Goal: Task Accomplishment & Management: Complete application form

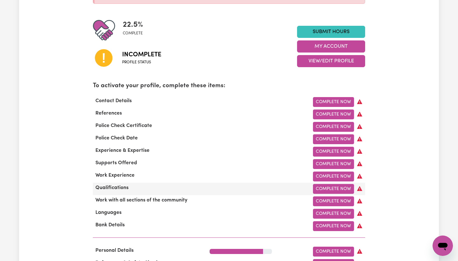
scroll to position [140, 0]
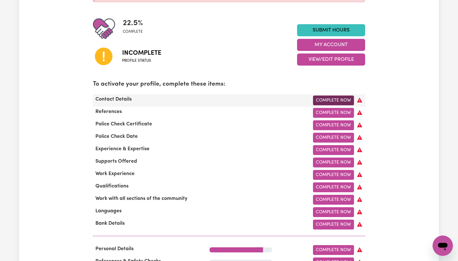
click at [328, 101] on link "Complete Now" at bounding box center [333, 100] width 41 height 10
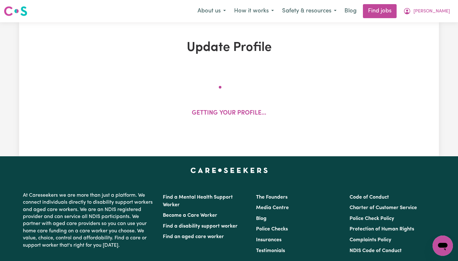
select select "Studying a healthcare related degree or qualification"
select select "40"
select select "45"
select select "50"
select select "60"
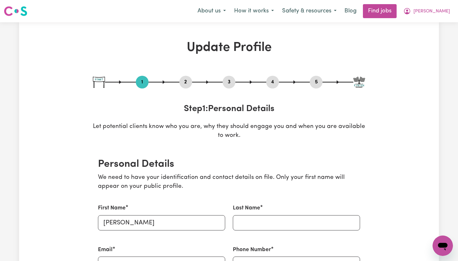
scroll to position [151, 0]
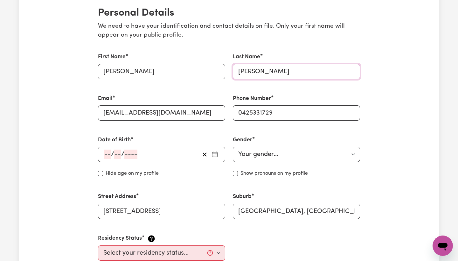
type input "[PERSON_NAME]"
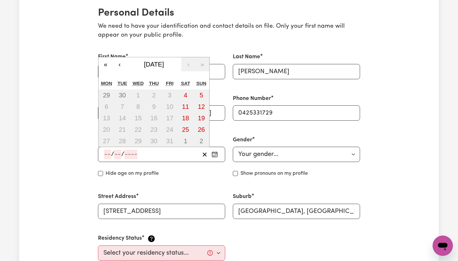
drag, startPoint x: 110, startPoint y: 153, endPoint x: 213, endPoint y: 143, distance: 103.2
click at [110, 153] on input "number" at bounding box center [107, 154] width 7 height 10
click at [110, 149] on input "number" at bounding box center [107, 154] width 7 height 10
type input "25"
type input "04"
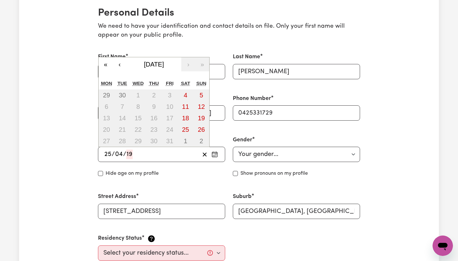
type input "199"
type input "[DATE]"
type input "4"
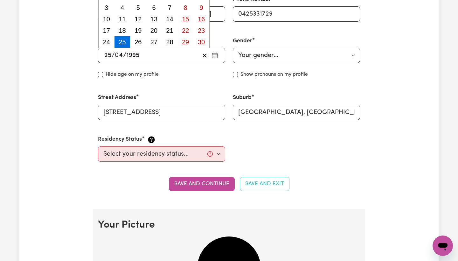
scroll to position [288, 0]
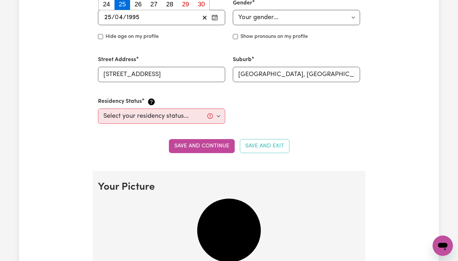
type input "1995"
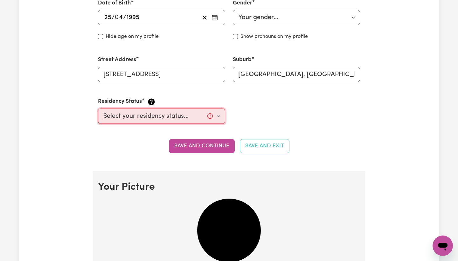
select select "[DEMOGRAPHIC_DATA] Citizen"
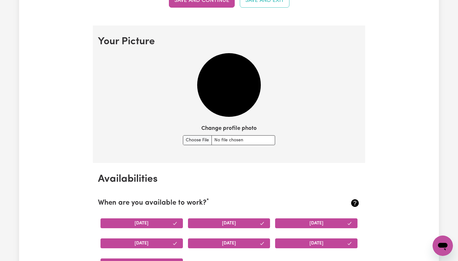
scroll to position [456, 0]
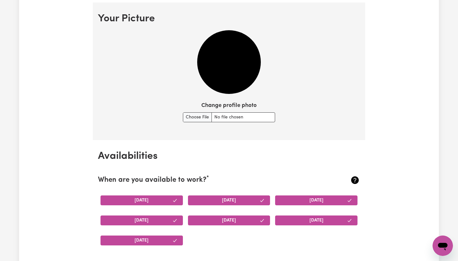
click at [230, 66] on img at bounding box center [229, 62] width 64 height 64
click at [200, 116] on input "Change profile photo" at bounding box center [229, 117] width 92 height 10
type input "C:\fakepath\IMG_3358.jpeg"
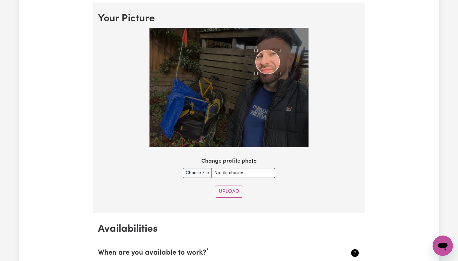
click at [276, 65] on div "Use the arrow keys to move the crop selection area" at bounding box center [268, 62] width 24 height 24
click at [253, 136] on div at bounding box center [228, 87] width 159 height 119
click at [237, 112] on div at bounding box center [228, 87] width 159 height 119
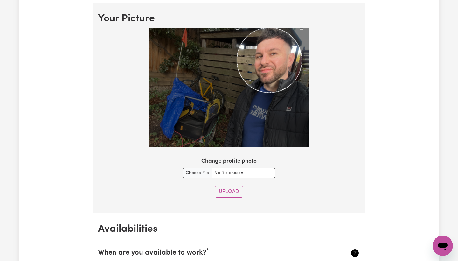
click at [310, 30] on div at bounding box center [229, 89] width 262 height 122
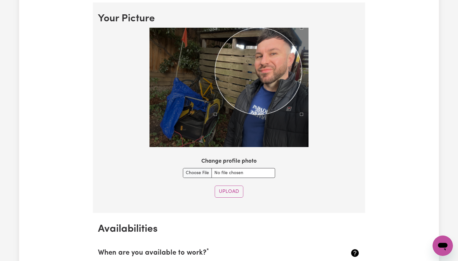
click at [215, 134] on div at bounding box center [228, 87] width 159 height 119
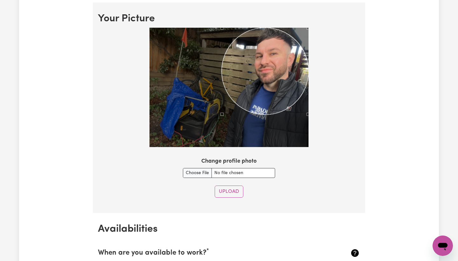
click at [309, 23] on section "Your Picture Change profile photo Upload" at bounding box center [229, 108] width 272 height 210
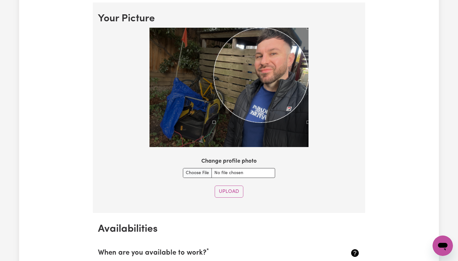
click at [214, 134] on div at bounding box center [228, 87] width 159 height 119
click at [287, 65] on div "Use the arrow keys to move the crop selection area" at bounding box center [261, 75] width 95 height 95
click at [299, 32] on div at bounding box center [228, 87] width 159 height 119
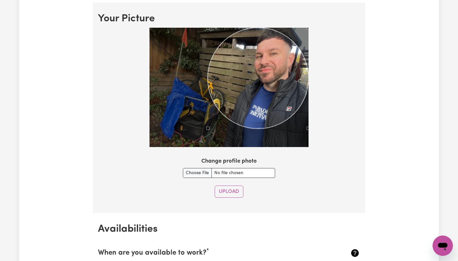
click at [208, 130] on div at bounding box center [228, 87] width 159 height 119
click at [295, 41] on div "Use the arrow keys to move the crop selection area" at bounding box center [258, 78] width 101 height 101
click at [301, 37] on div at bounding box center [228, 87] width 159 height 119
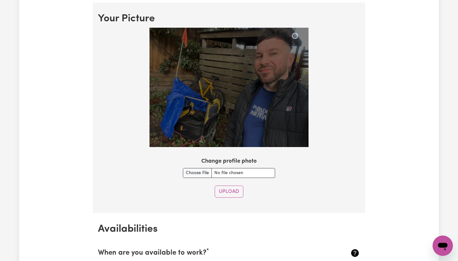
click at [297, 31] on img at bounding box center [228, 87] width 159 height 119
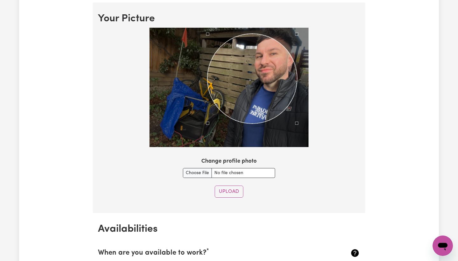
click at [209, 136] on div at bounding box center [228, 87] width 159 height 119
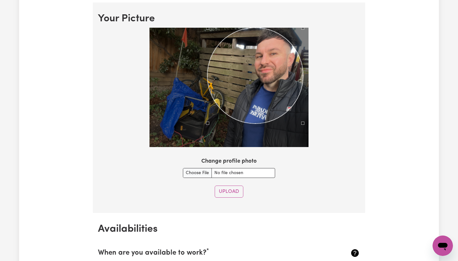
click at [319, 16] on section "Your Picture Change profile photo Upload" at bounding box center [229, 108] width 272 height 210
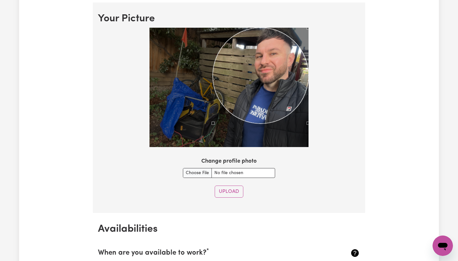
click at [329, 29] on div at bounding box center [229, 89] width 262 height 122
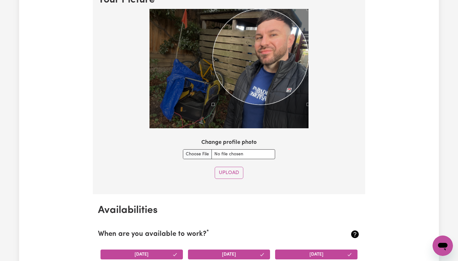
scroll to position [507, 0]
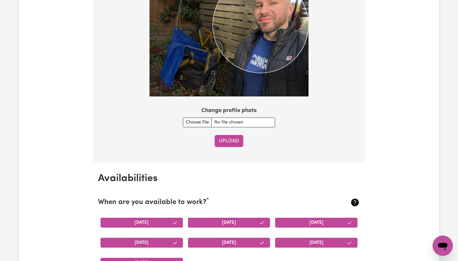
click at [223, 141] on button "Upload" at bounding box center [229, 141] width 29 height 12
select select
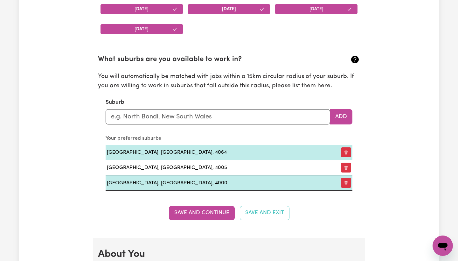
scroll to position [669, 0]
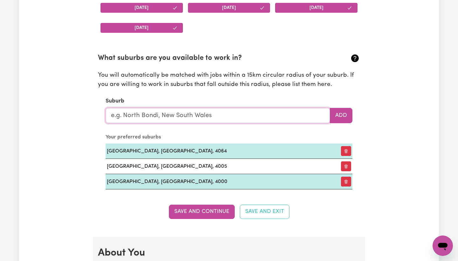
click at [230, 114] on input "text" at bounding box center [218, 115] width 225 height 15
type input "n"
type input "New"
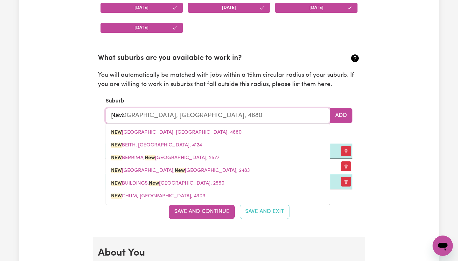
type input "[GEOGRAPHIC_DATA], [GEOGRAPHIC_DATA], 4680"
type input "New F"
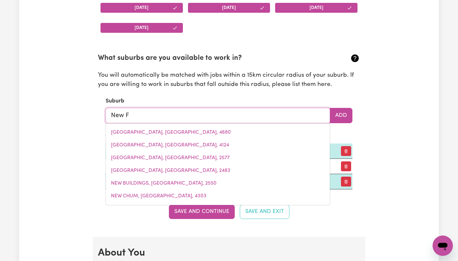
type input "[GEOGRAPHIC_DATA], [GEOGRAPHIC_DATA], 4005"
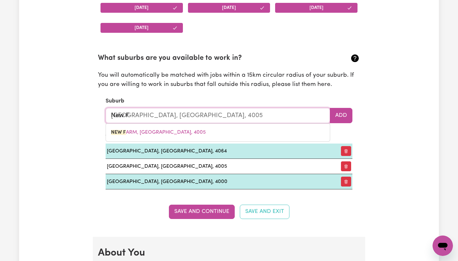
type input "New Fa"
type input "[GEOGRAPHIC_DATA], [GEOGRAPHIC_DATA], 4005"
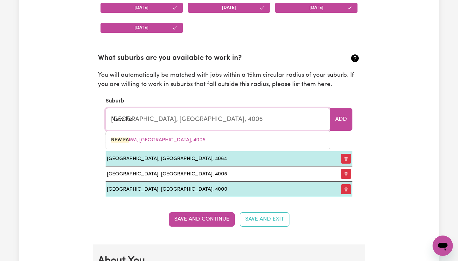
type input "New Far"
type input "[GEOGRAPHIC_DATA], [GEOGRAPHIC_DATA], 4005"
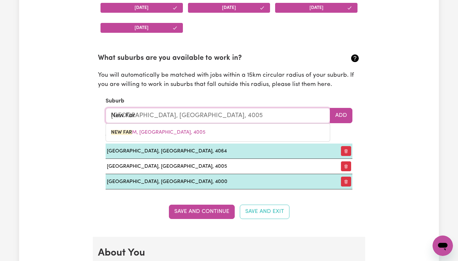
type input "New Farm"
type input "[GEOGRAPHIC_DATA]"
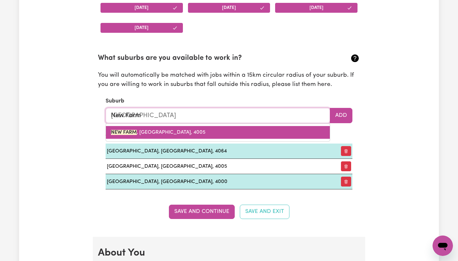
click at [169, 130] on span "[GEOGRAPHIC_DATA] , [GEOGRAPHIC_DATA], 4005" at bounding box center [158, 132] width 94 height 5
type input "[GEOGRAPHIC_DATA], [GEOGRAPHIC_DATA], 4005"
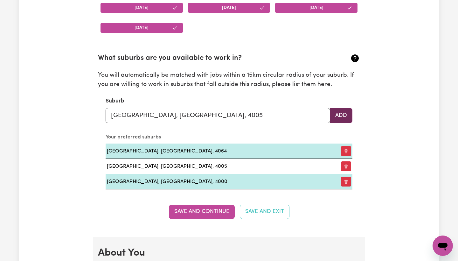
click at [339, 109] on button "Add" at bounding box center [341, 115] width 23 height 15
click at [225, 115] on input "text" at bounding box center [218, 115] width 225 height 15
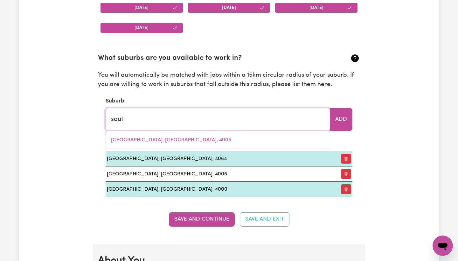
type input "south"
type input "[GEOGRAPHIC_DATA], [GEOGRAPHIC_DATA], 2640"
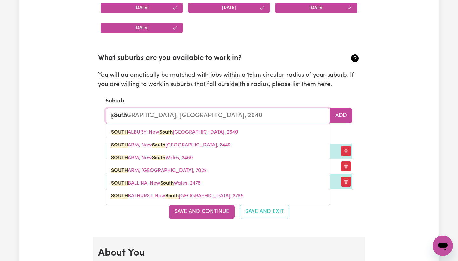
type input "south b"
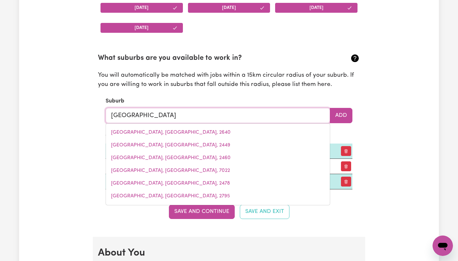
type input "[GEOGRAPHIC_DATA]"
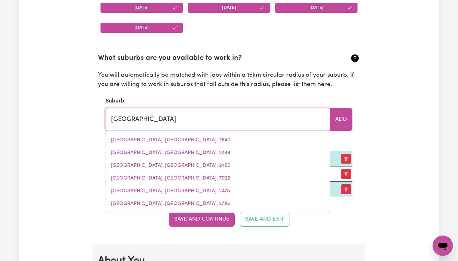
type input "[GEOGRAPHIC_DATA], [GEOGRAPHIC_DATA], 4101"
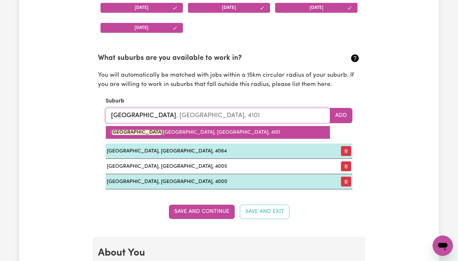
click at [214, 126] on link "[GEOGRAPHIC_DATA], [GEOGRAPHIC_DATA], 4101" at bounding box center [218, 132] width 224 height 13
type input "[GEOGRAPHIC_DATA], [GEOGRAPHIC_DATA], 4101"
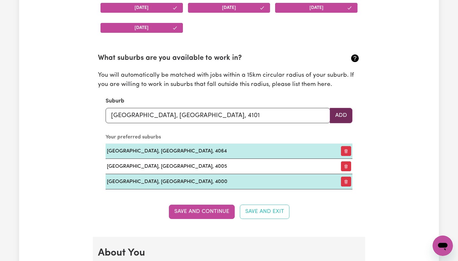
click at [342, 115] on button "Add" at bounding box center [341, 115] width 23 height 15
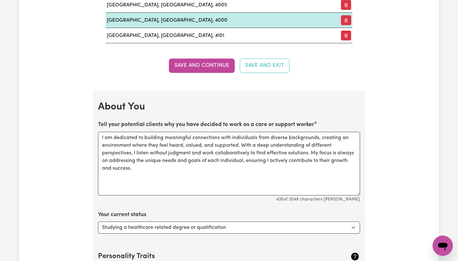
scroll to position [830, 0]
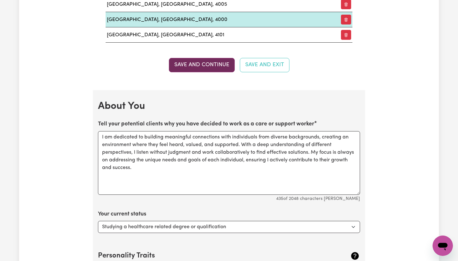
click at [225, 66] on button "Save and Continue" at bounding box center [202, 65] width 66 height 14
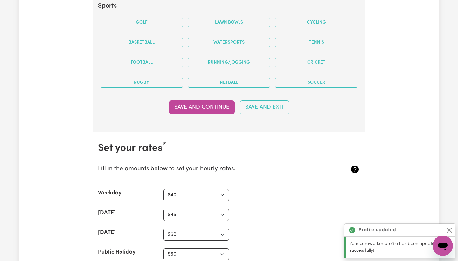
scroll to position [1402, 0]
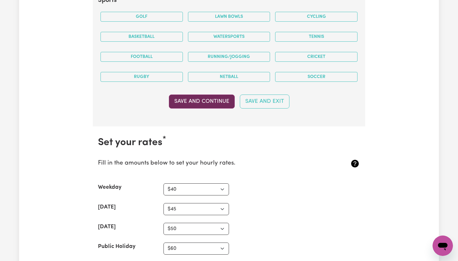
click at [220, 97] on button "Save and Continue" at bounding box center [202, 101] width 66 height 14
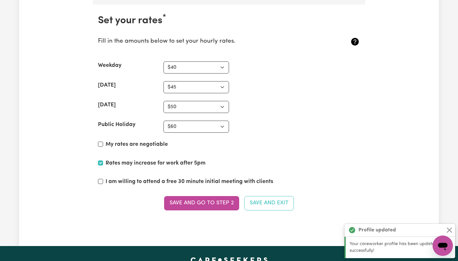
scroll to position [1526, 0]
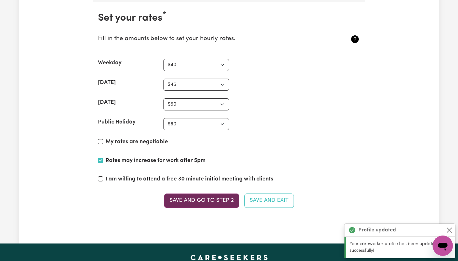
click at [207, 193] on button "Save and go to Step 2" at bounding box center [201, 200] width 75 height 14
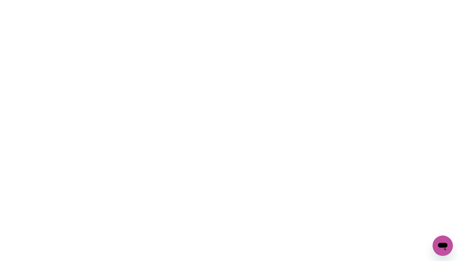
scroll to position [0, 0]
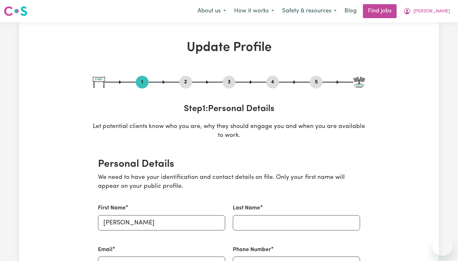
select select "Studying a healthcare related degree or qualification"
select select "40"
select select "45"
select select "50"
select select "60"
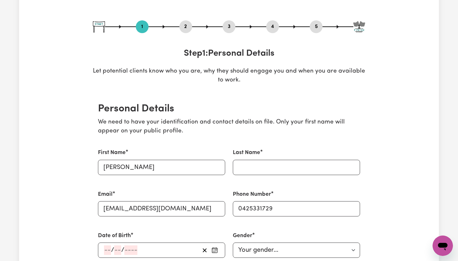
scroll to position [56, 0]
drag, startPoint x: 244, startPoint y: 157, endPoint x: 244, endPoint y: 161, distance: 3.5
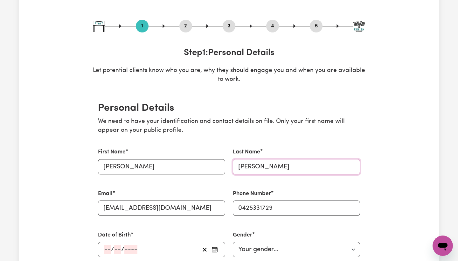
type input "[PERSON_NAME]"
click at [148, 245] on div "/ /" at bounding box center [151, 250] width 96 height 10
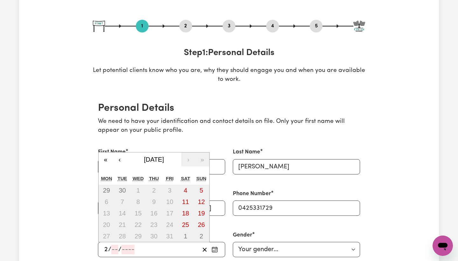
type input "25"
type input "04"
type input "199"
type input "[DATE]"
type input "4"
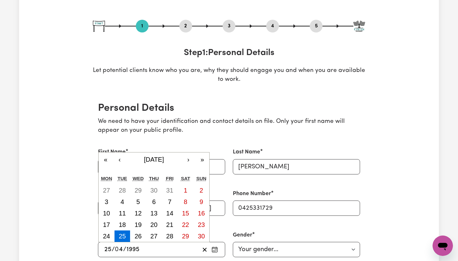
scroll to position [199, 0]
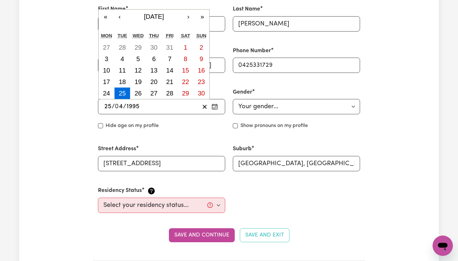
type input "1995"
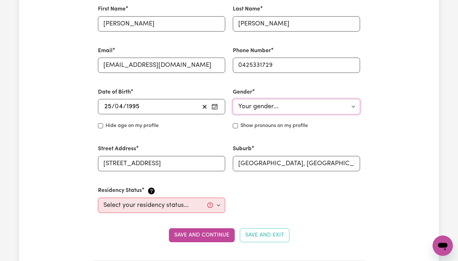
select select "male"
select select "[DEMOGRAPHIC_DATA] Citizen"
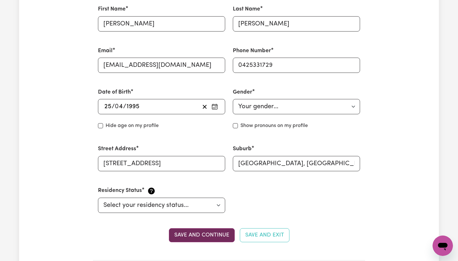
click at [190, 228] on button "Save and continue" at bounding box center [202, 235] width 66 height 14
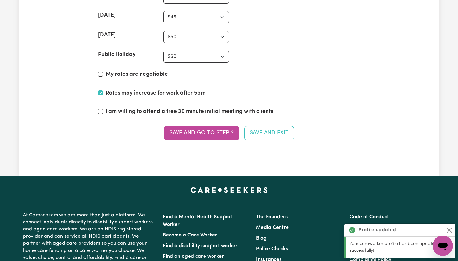
scroll to position [1561, 0]
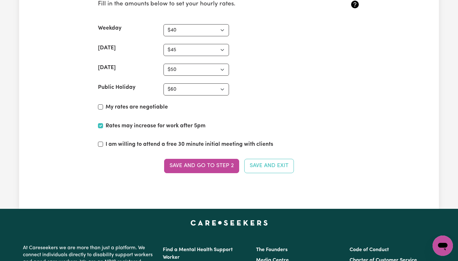
click at [98, 142] on input "I am willing to attend a free 30 minute initial meeting with clients" at bounding box center [100, 144] width 5 height 5
checkbox input "true"
click at [101, 104] on input "My rates are negotiable" at bounding box center [100, 106] width 5 height 5
checkbox input "true"
click at [215, 165] on button "Save and go to Step 2" at bounding box center [201, 166] width 75 height 14
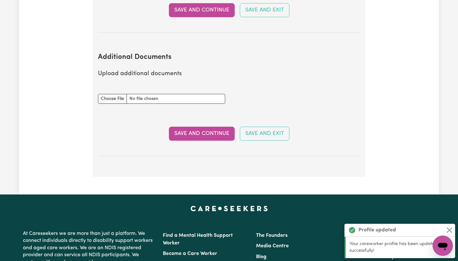
scroll to position [0, 0]
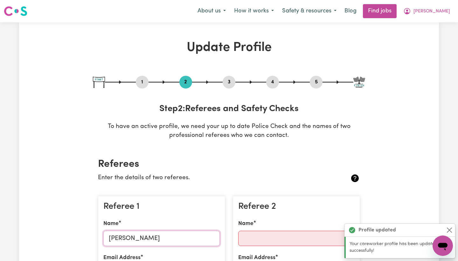
type input "[PERSON_NAME]"
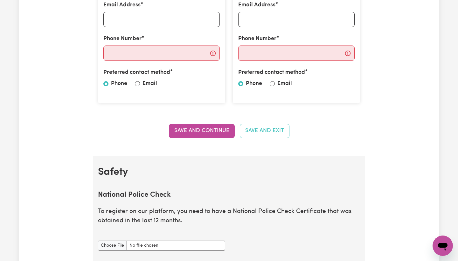
scroll to position [250, 0]
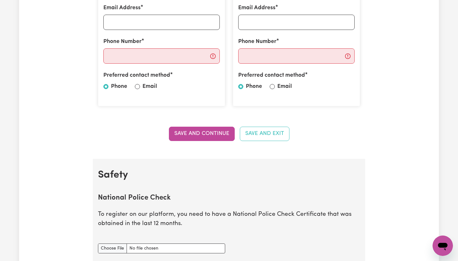
type input "[PERSON_NAME]"
click at [136, 85] on input "Email" at bounding box center [137, 86] width 5 height 5
radio input "true"
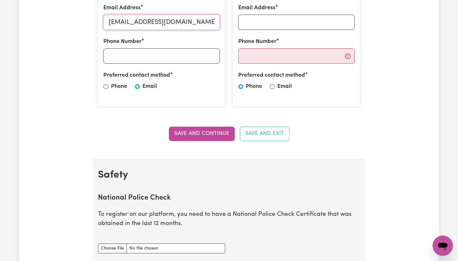
type input "[EMAIL_ADDRESS][DOMAIN_NAME]"
click at [146, 57] on input "Phone Number" at bounding box center [161, 55] width 116 height 15
type input "0425331729"
drag, startPoint x: 165, startPoint y: 51, endPoint x: 75, endPoint y: 51, distance: 89.7
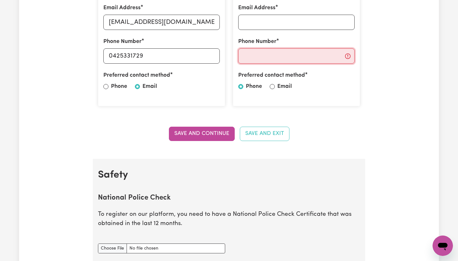
click at [334, 55] on input "Phone Number" at bounding box center [296, 55] width 116 height 15
paste input "0425331729"
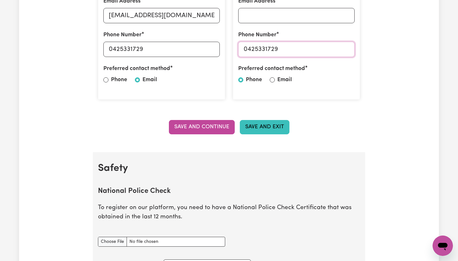
scroll to position [257, 0]
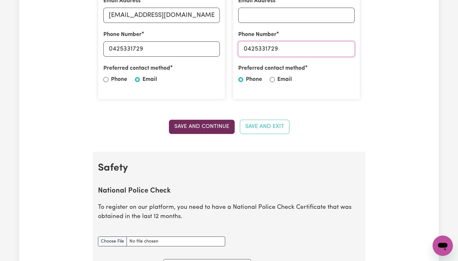
type input "0425331729"
click at [216, 126] on button "Save and Continue" at bounding box center [202, 127] width 66 height 14
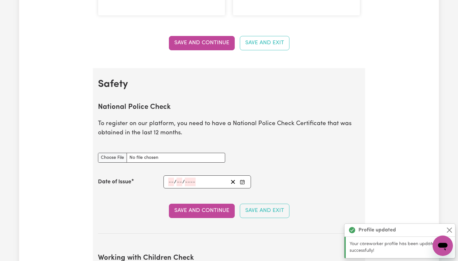
scroll to position [406, 0]
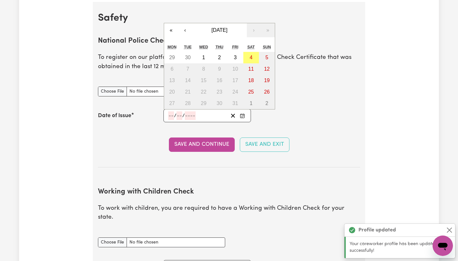
click at [173, 114] on input "number" at bounding box center [171, 115] width 6 height 9
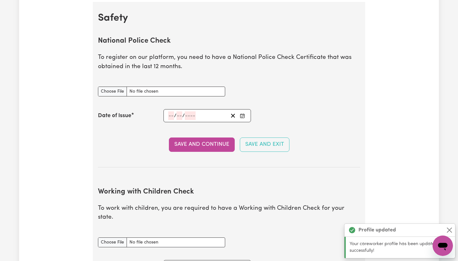
click at [142, 128] on section "National Police Check To register on our platform, you need to have a National …" at bounding box center [229, 97] width 262 height 141
click at [198, 94] on div "National Police Check document" at bounding box center [161, 91] width 135 height 25
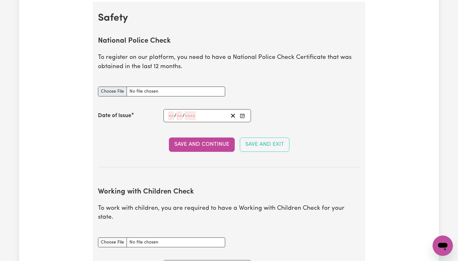
click at [191, 88] on input "National Police Check document" at bounding box center [161, 92] width 127 height 10
type input "C:\fakepath\National_Police_Check-9981731-1708502360-Criminal_History_Certifica…"
click at [183, 113] on span "/" at bounding box center [183, 116] width 3 height 6
click at [175, 113] on span "/" at bounding box center [175, 116] width 3 height 6
click at [171, 113] on input "number" at bounding box center [171, 115] width 6 height 9
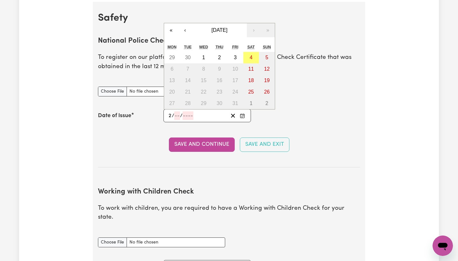
type input "21"
type input "02"
type input "0002-02-21"
type input "2"
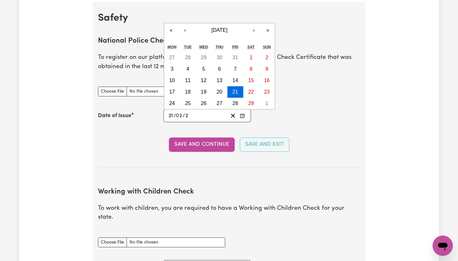
type input "0020-02-21"
type input "20"
type input "0202-02-21"
type input "202"
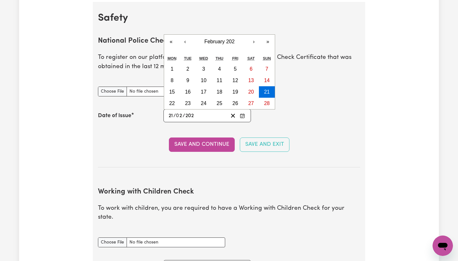
type input "2024-02-21"
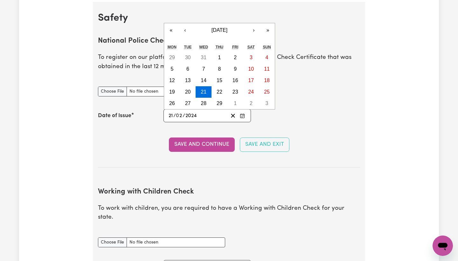
type input "2024"
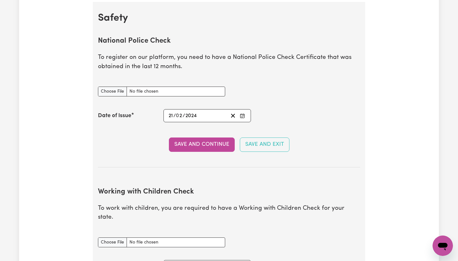
click at [306, 116] on div "Date of Issue 2024-02-21 21 / 0 2 / 2024 « ‹ February 2024 › » Mon Tue Wed Thu …" at bounding box center [229, 115] width 262 height 13
click at [207, 141] on button "Save and Continue" at bounding box center [202, 144] width 66 height 14
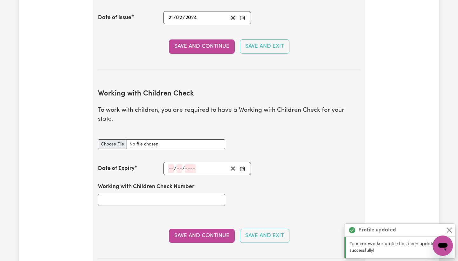
scroll to position [541, 0]
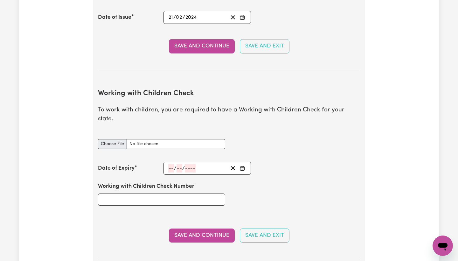
click at [157, 139] on input "Working with Children Check document" at bounding box center [161, 144] width 127 height 10
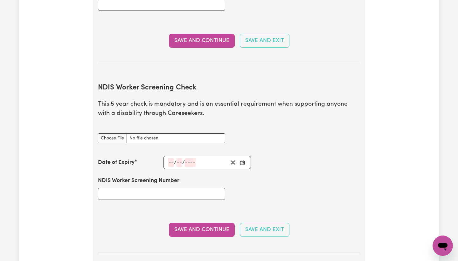
scroll to position [746, 0]
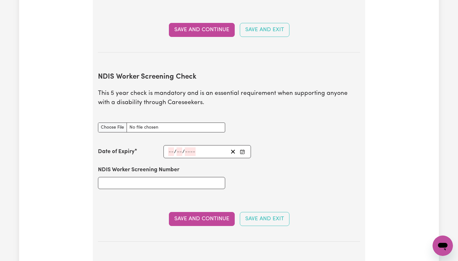
click at [185, 147] on input "number" at bounding box center [190, 151] width 11 height 9
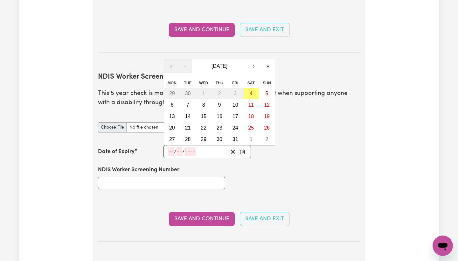
click at [142, 122] on input "NDIS Worker Screening Check document" at bounding box center [161, 127] width 127 height 10
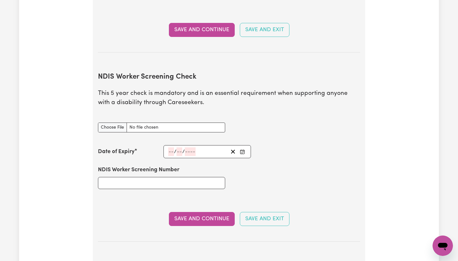
click at [179, 186] on section "NDIS Worker Screening Check This 5 year check is mandatory and is an essential …" at bounding box center [229, 152] width 262 height 179
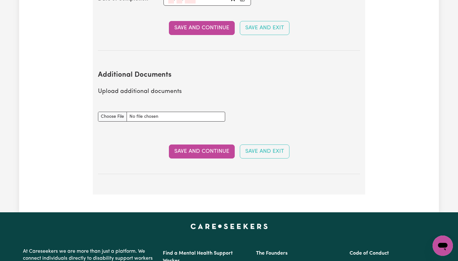
scroll to position [1063, 0]
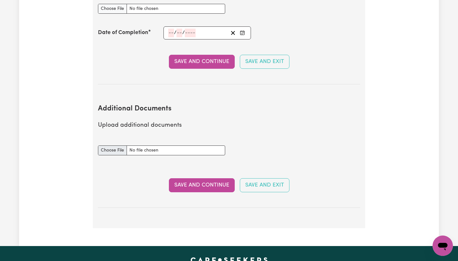
click at [161, 145] on input "Additional Documents document" at bounding box center [161, 150] width 127 height 10
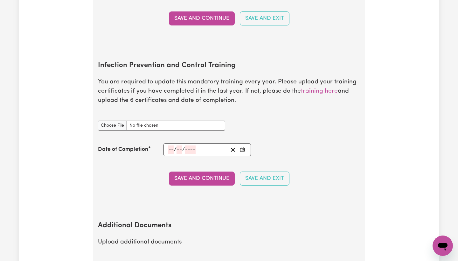
scroll to position [945, 0]
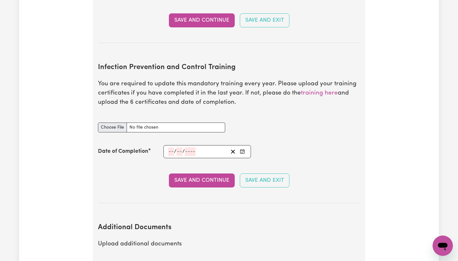
click at [167, 122] on input "Infection Prevention and Control Training document" at bounding box center [161, 127] width 127 height 10
click at [156, 122] on input "Infection Prevention and Control Training document" at bounding box center [161, 127] width 127 height 10
click at [153, 119] on div "Infection Prevention and Control Training document" at bounding box center [161, 127] width 135 height 25
click at [153, 122] on input "Infection Prevention and Control Training document" at bounding box center [161, 127] width 127 height 10
type input "C:\fakepath\IMG_4174.jpg"
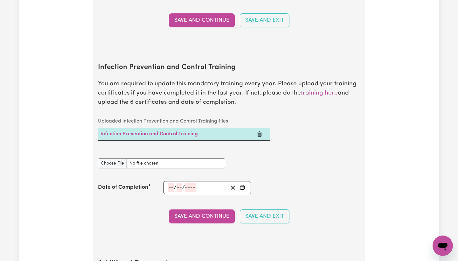
click at [172, 183] on input "number" at bounding box center [171, 187] width 6 height 9
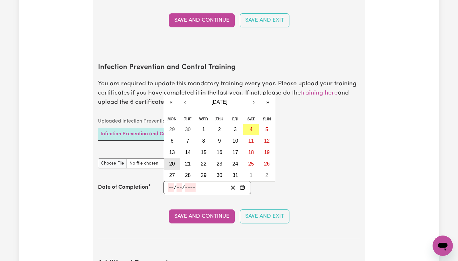
click at [174, 161] on abbr "20" at bounding box center [172, 163] width 6 height 5
type input "2025-10-20"
type input "20"
type input "10"
type input "2025"
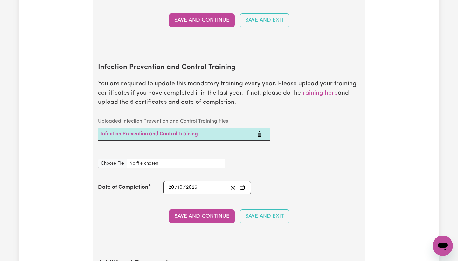
click at [211, 183] on div "2025-10-20 20 / 10 / 2025" at bounding box center [198, 187] width 60 height 9
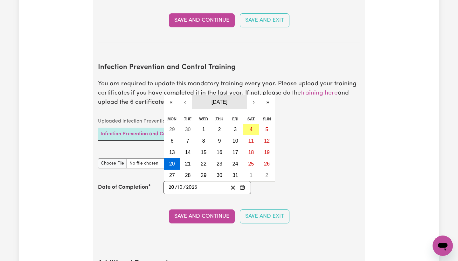
click at [192, 95] on button "[DATE]" at bounding box center [219, 102] width 55 height 14
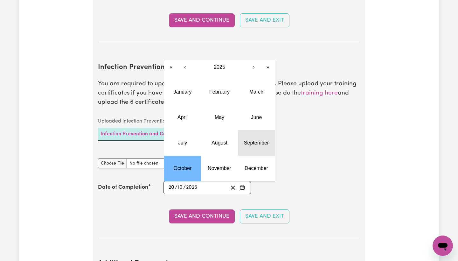
click at [251, 135] on button "September" at bounding box center [256, 142] width 37 height 25
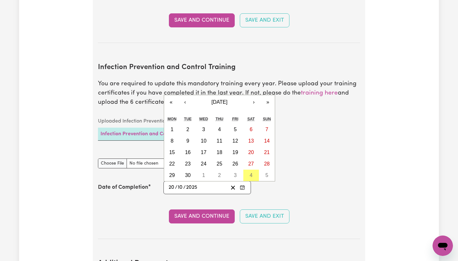
click at [243, 185] on icon "Enter the Date of Completion of your Infection Prevention and Control Training" at bounding box center [242, 187] width 5 height 5
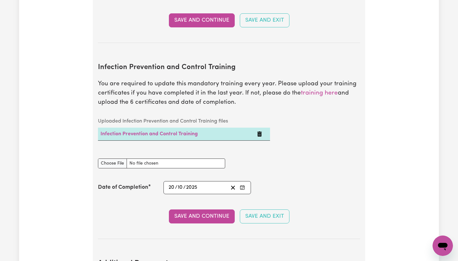
click at [243, 185] on icon "Enter the Date of Completion of your Infection Prevention and Control Training" at bounding box center [242, 187] width 5 height 5
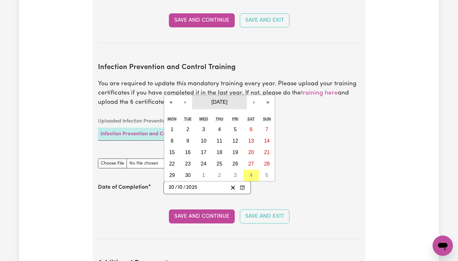
click at [227, 95] on button "September 2025" at bounding box center [219, 102] width 55 height 14
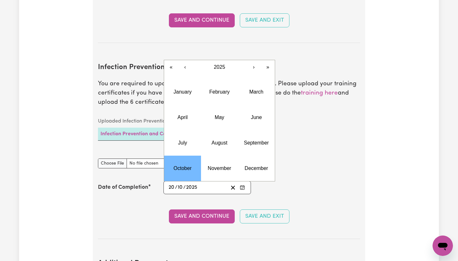
click at [289, 162] on section "Infection Prevention and Control Training You are required to update this manda…" at bounding box center [229, 146] width 262 height 186
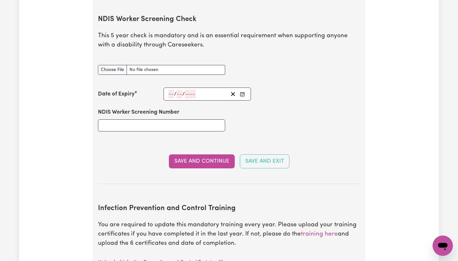
scroll to position [803, 0]
click at [177, 120] on input "NDIS Worker Screening Number" at bounding box center [161, 126] width 127 height 12
click at [145, 65] on input "NDIS Worker Screening Check document" at bounding box center [161, 70] width 127 height 10
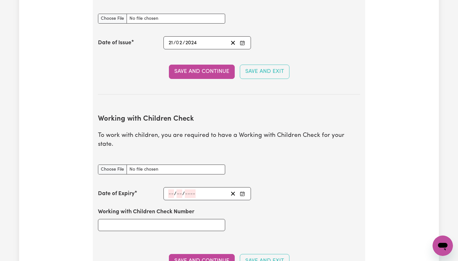
scroll to position [500, 0]
